Goal: Register for event/course

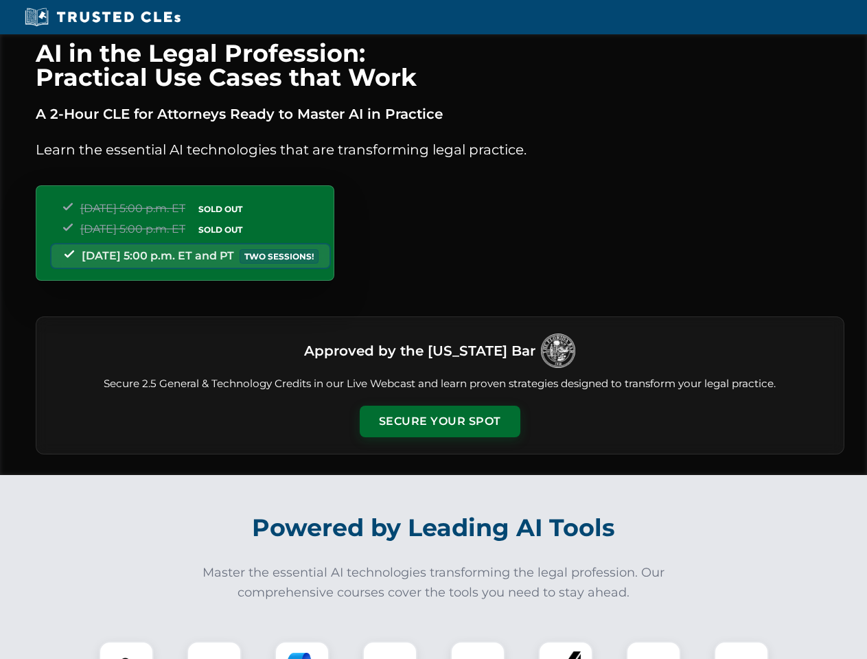
click at [440, 422] on button "Secure Your Spot" at bounding box center [440, 422] width 161 height 32
click at [126, 650] on img at bounding box center [126, 669] width 40 height 40
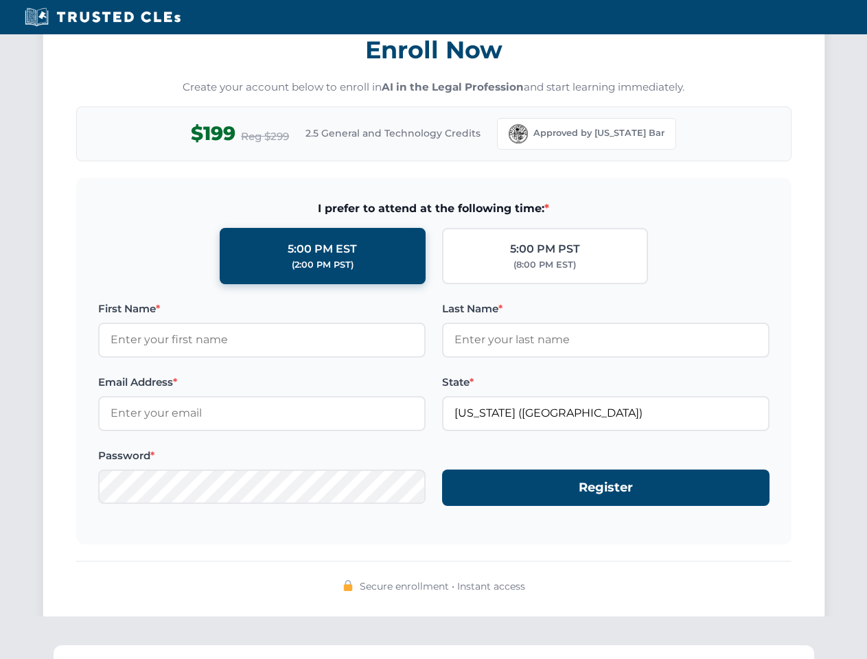
scroll to position [1348, 0]
